Goal: Task Accomplishment & Management: Manage account settings

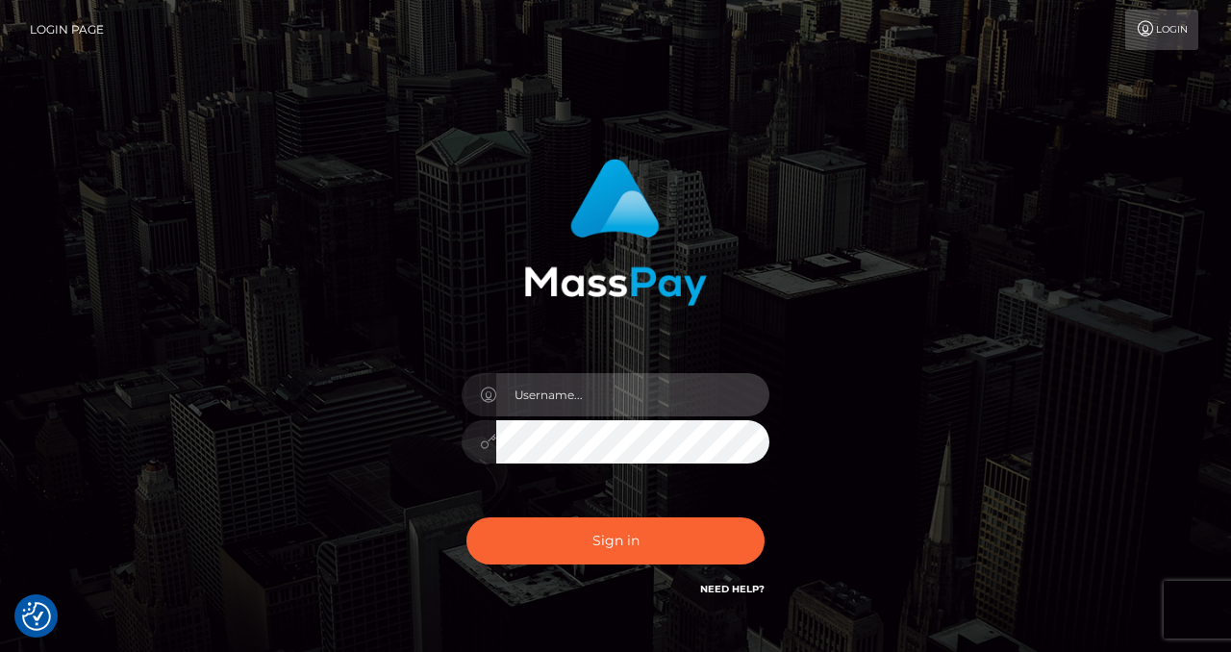
click at [620, 395] on input "text" at bounding box center [632, 394] width 273 height 43
type input "izabela.throne"
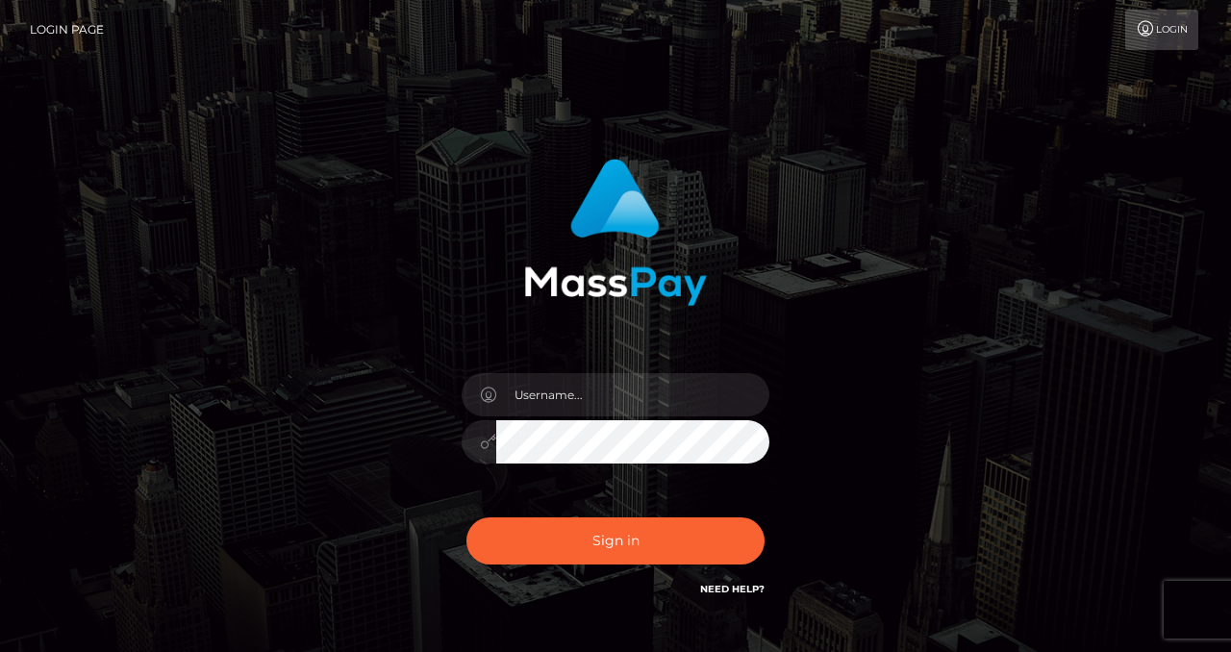
click at [584, 398] on input "text" at bounding box center [632, 394] width 273 height 43
checkbox input "true"
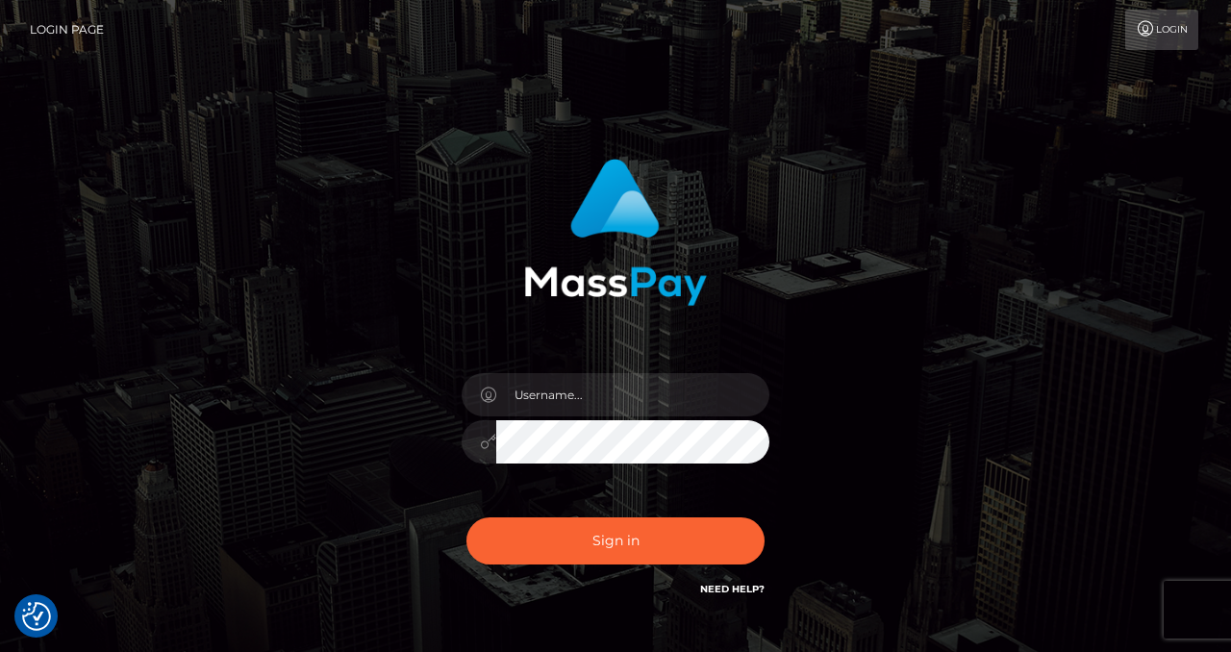
type input "izabela.throne"
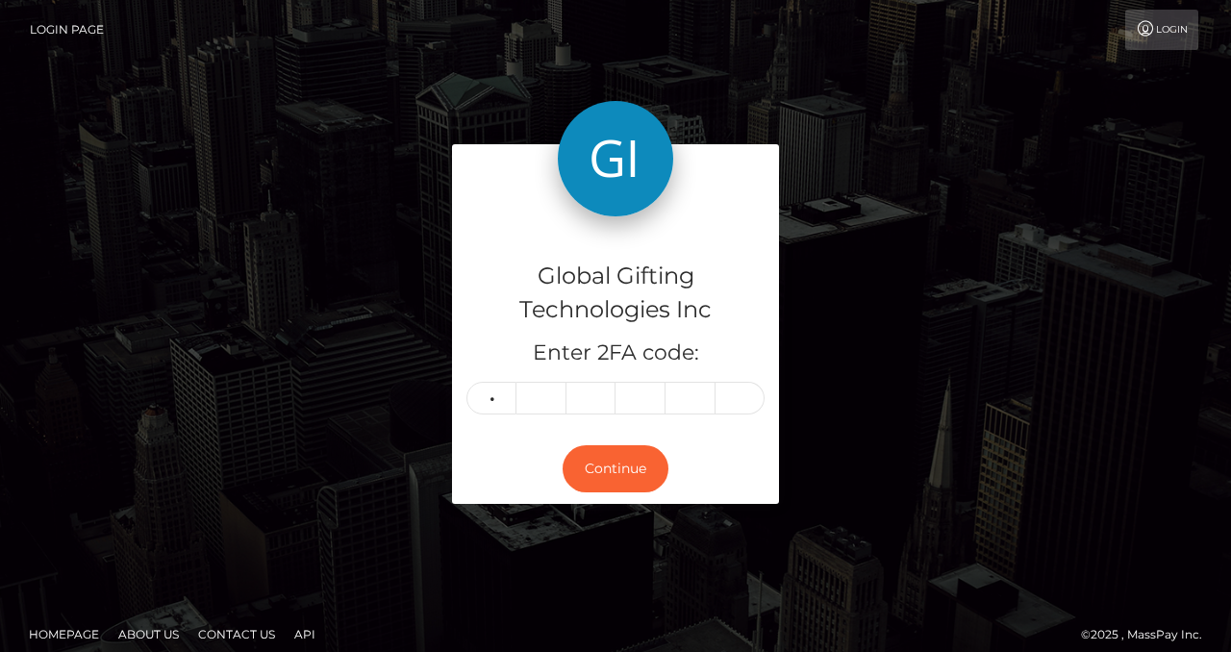
type input "5"
type input "4"
type input "6"
type input "8"
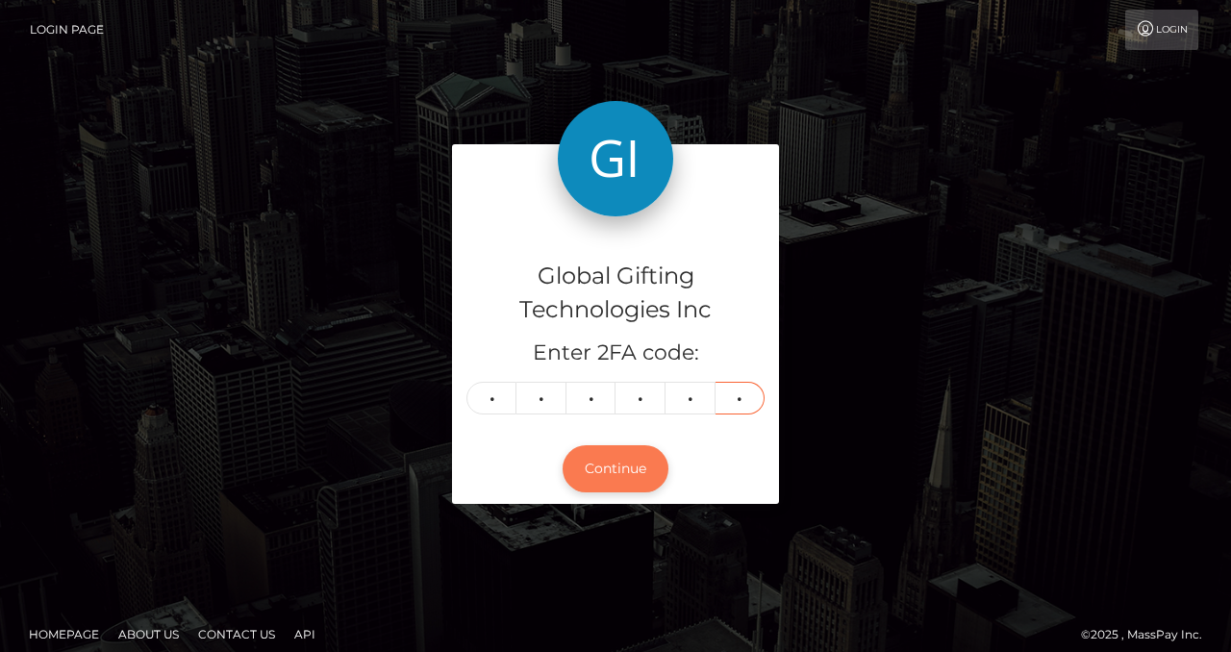
type input "9"
click at [607, 467] on button "Continue" at bounding box center [616, 468] width 106 height 47
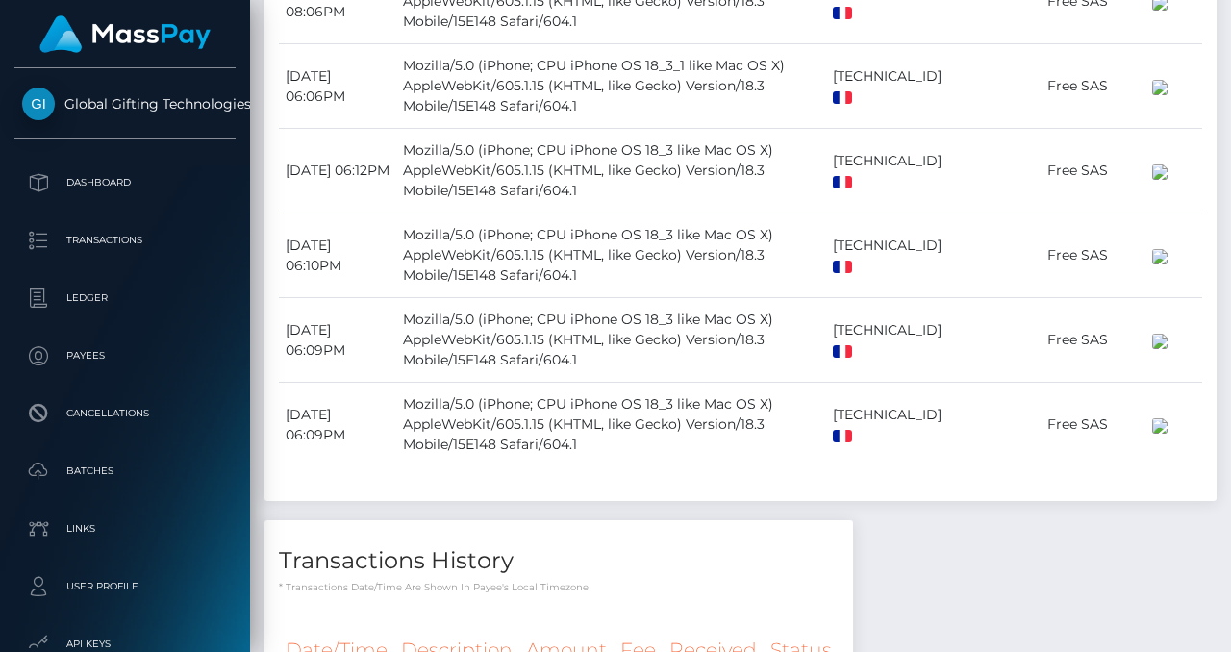
scroll to position [3386, 0]
